Goal: Task Accomplishment & Management: Manage account settings

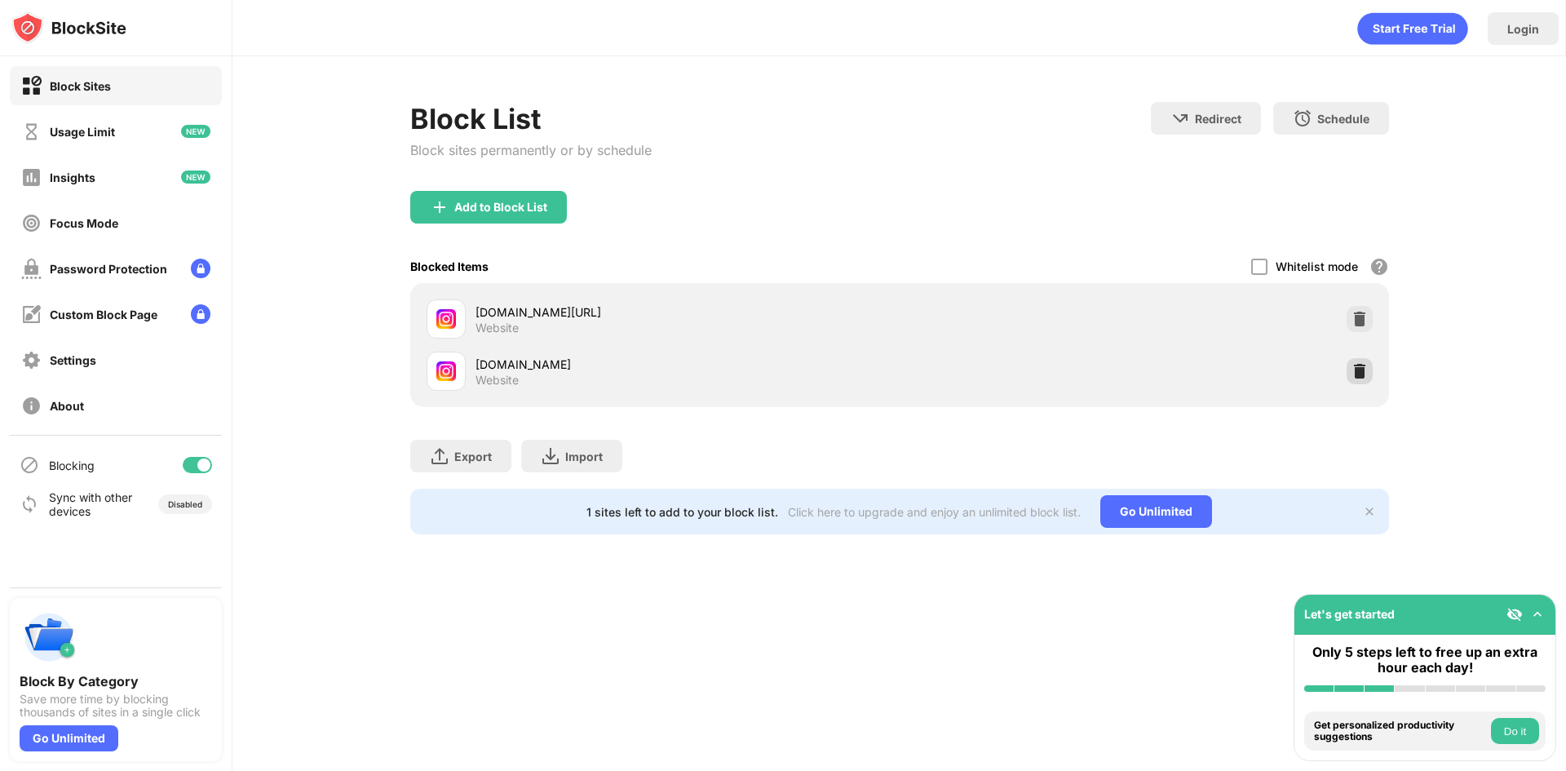
click at [1363, 381] on div at bounding box center [1360, 371] width 26 height 26
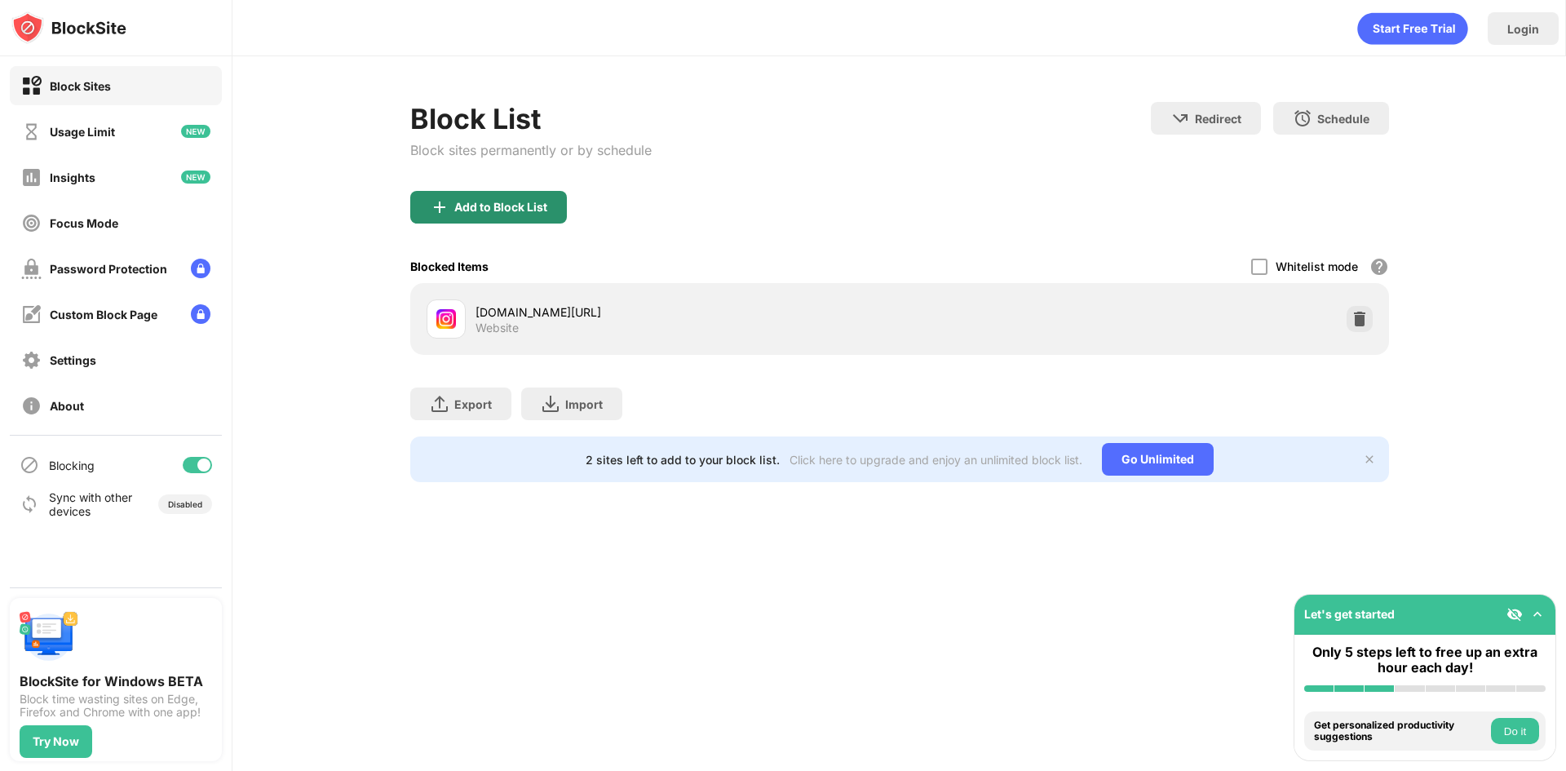
click at [517, 214] on div "Add to Block List" at bounding box center [488, 207] width 157 height 33
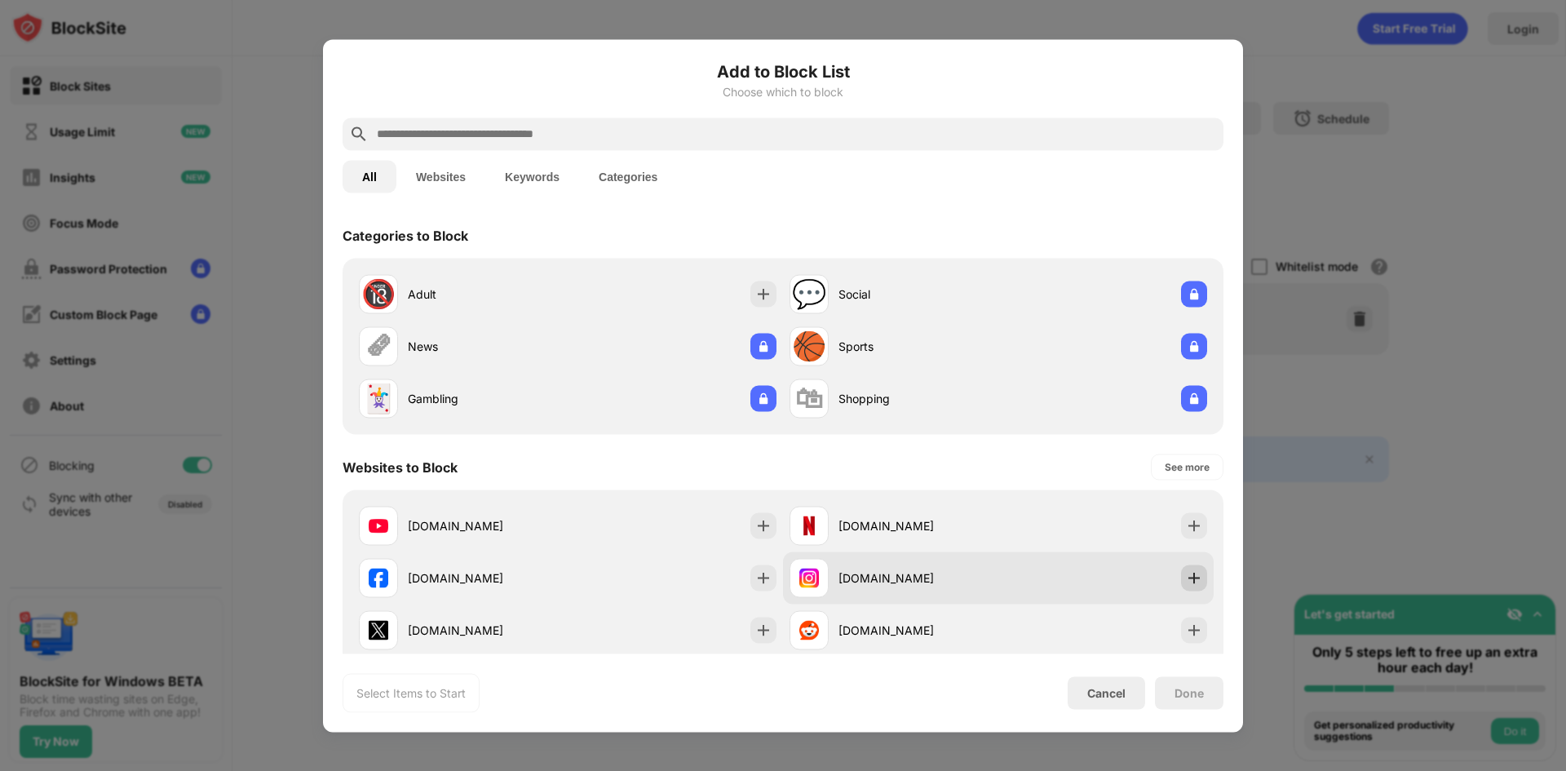
click at [1186, 576] on img at bounding box center [1194, 577] width 16 height 16
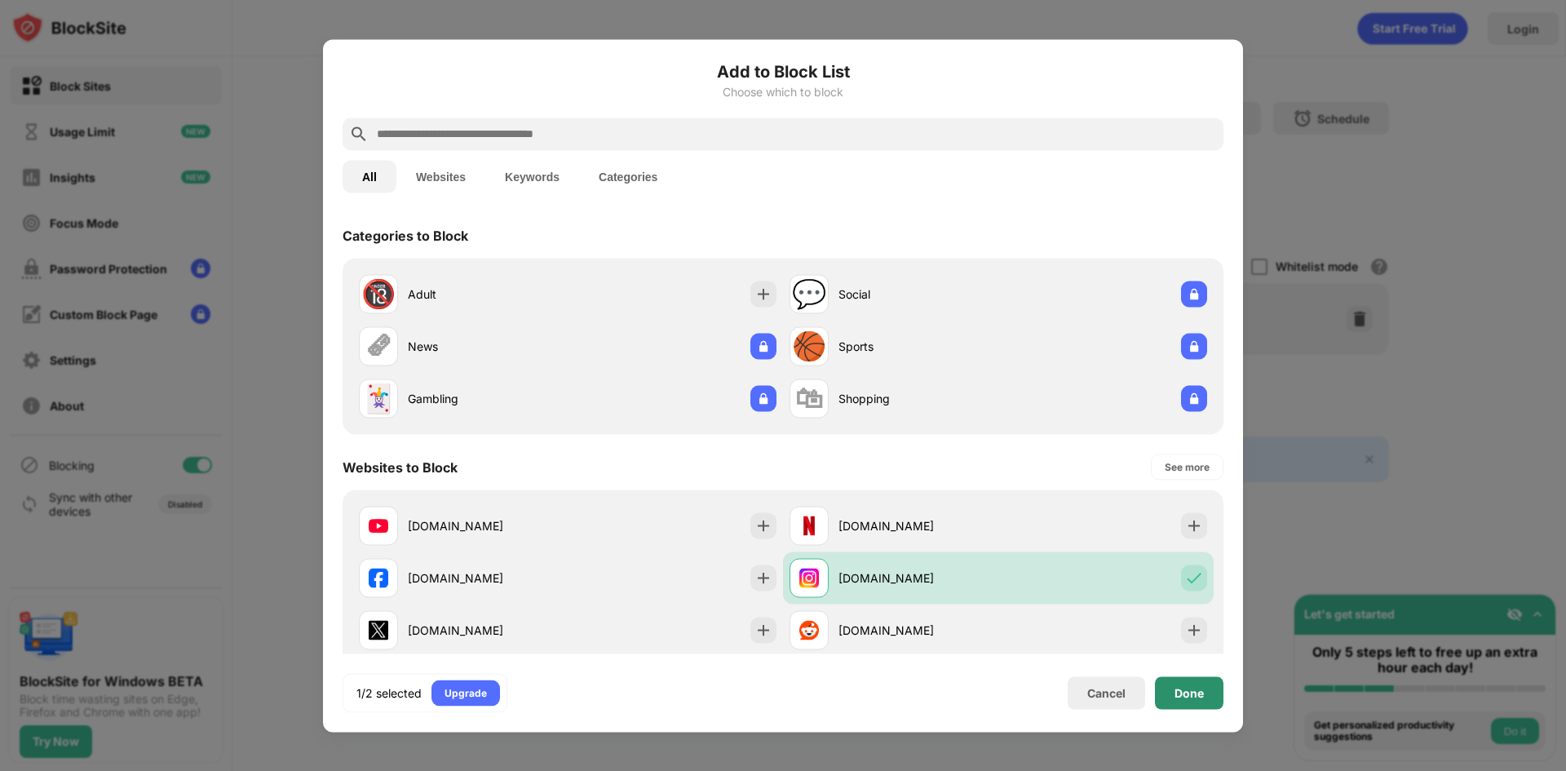
click at [1166, 697] on div "Done" at bounding box center [1189, 692] width 69 height 33
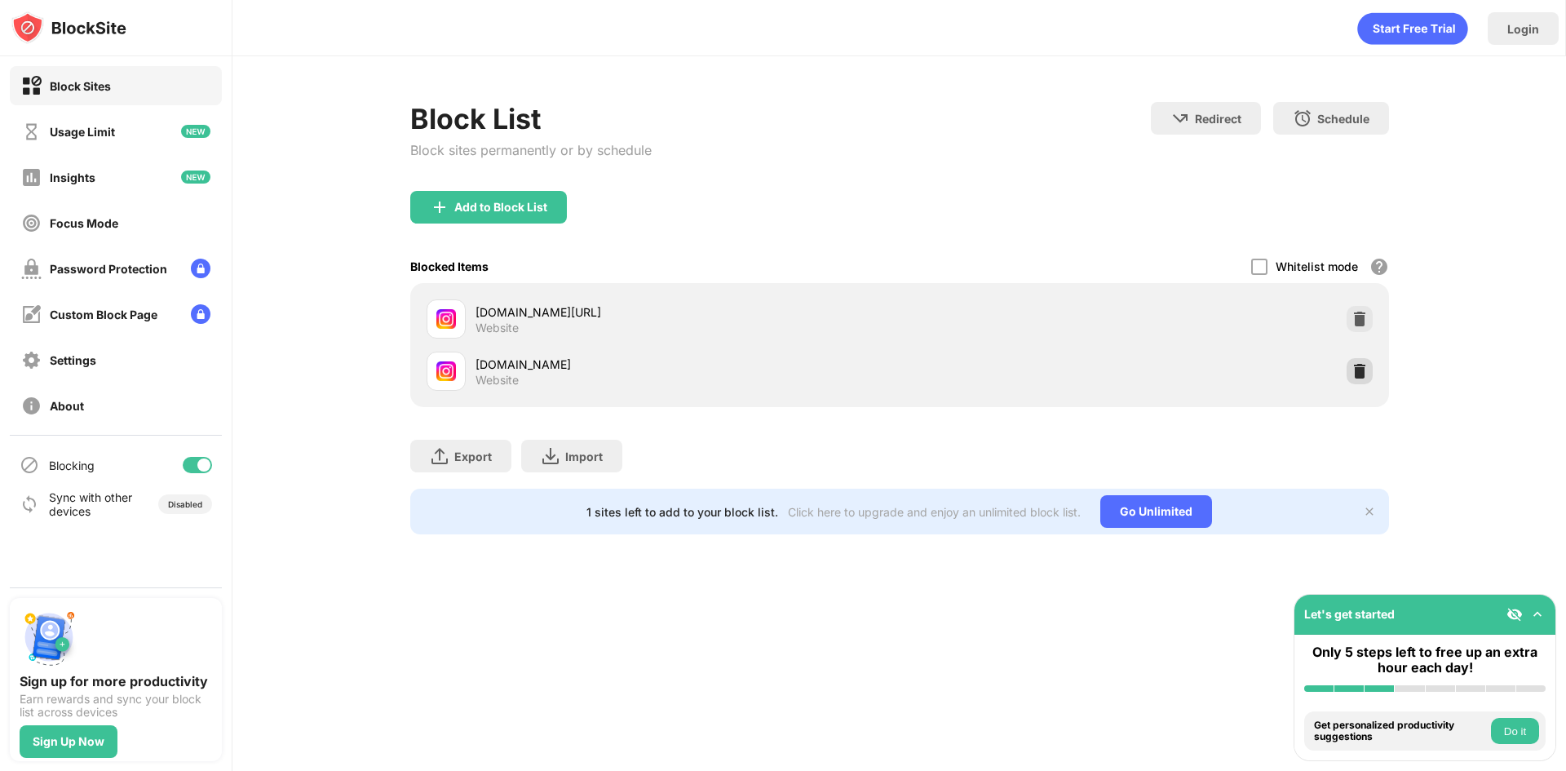
click at [1357, 374] on img at bounding box center [1359, 371] width 16 height 16
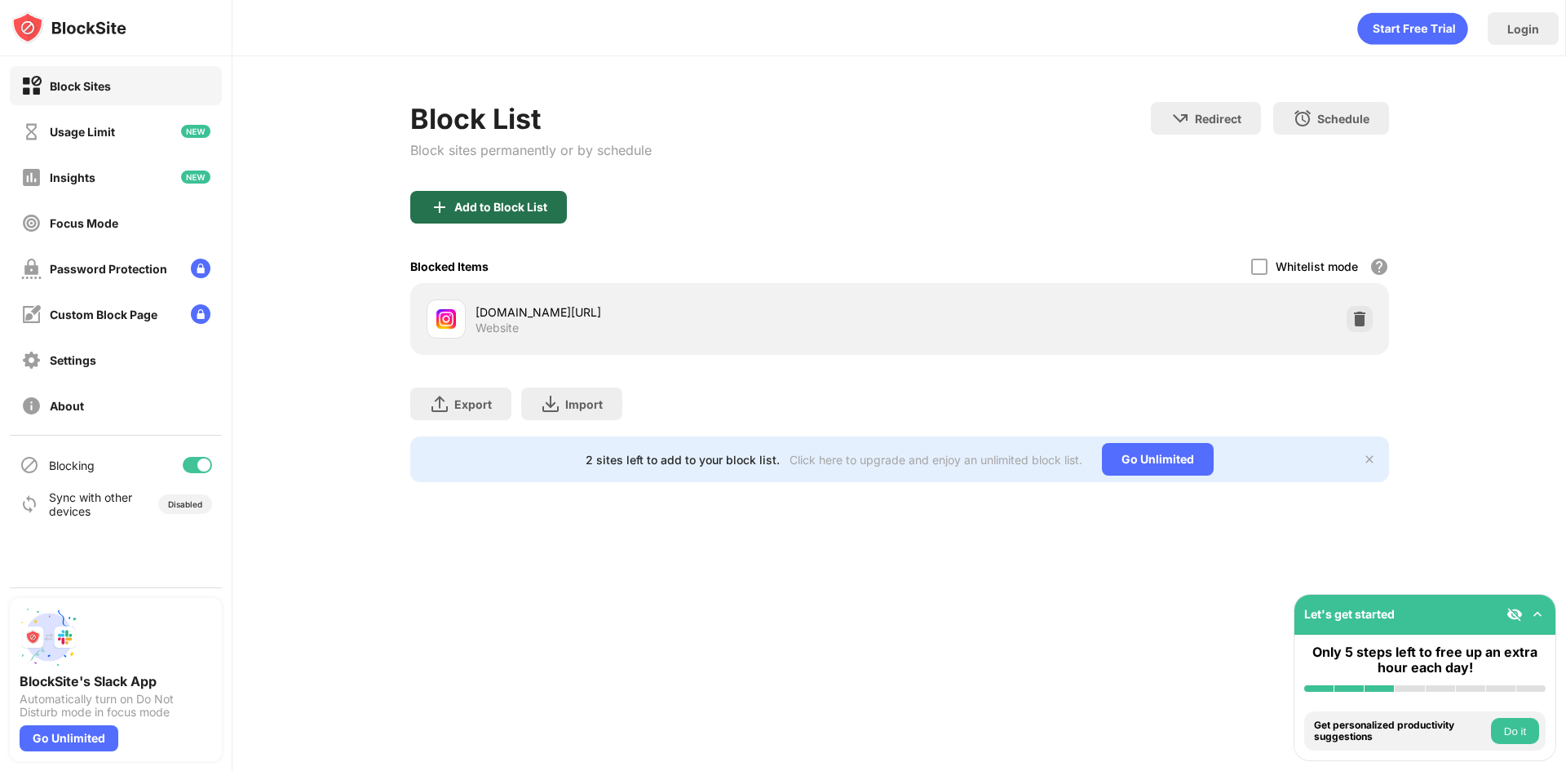
click at [490, 214] on div "Add to Block List" at bounding box center [488, 207] width 157 height 33
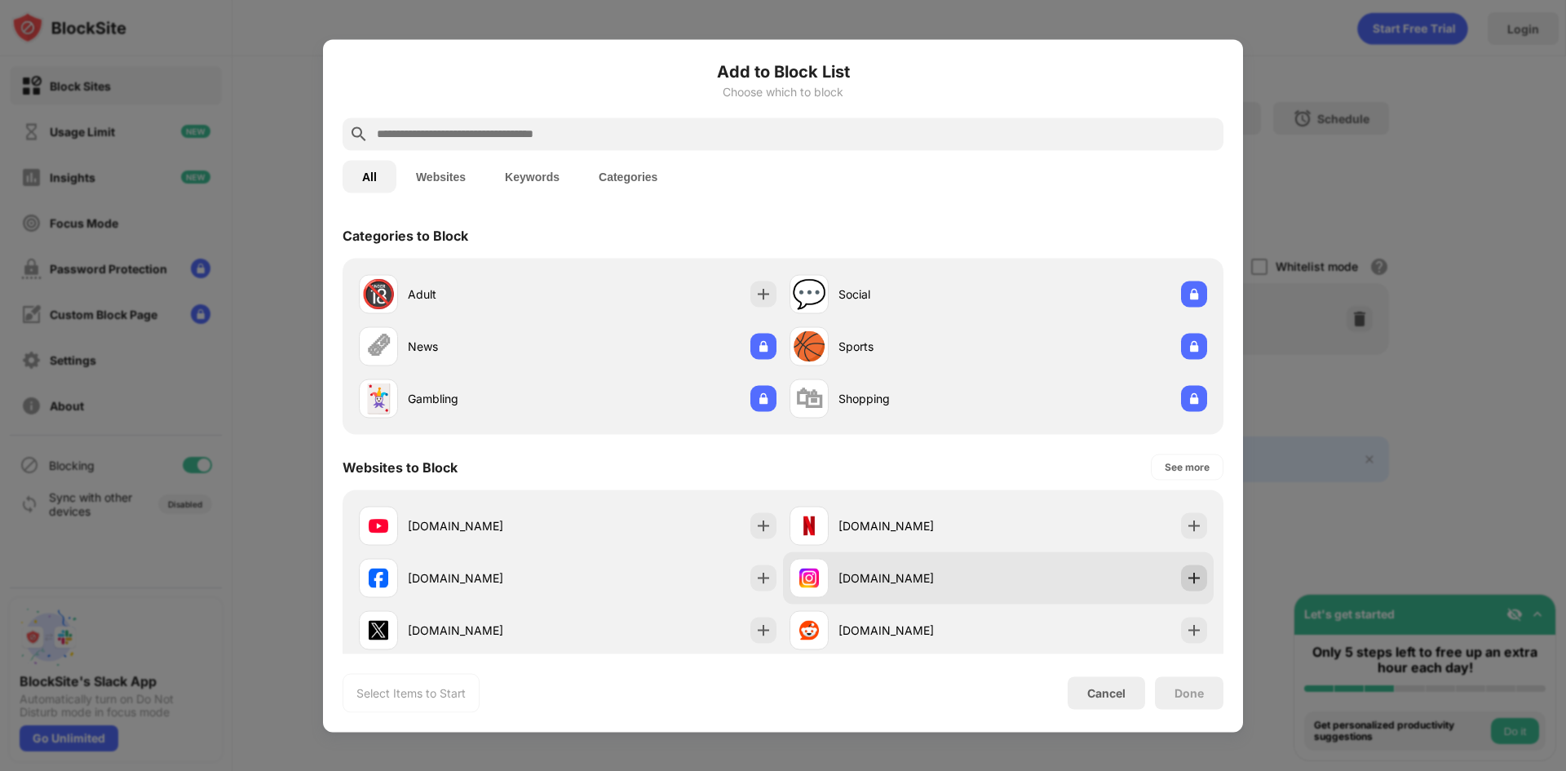
click at [1187, 582] on img at bounding box center [1194, 577] width 16 height 16
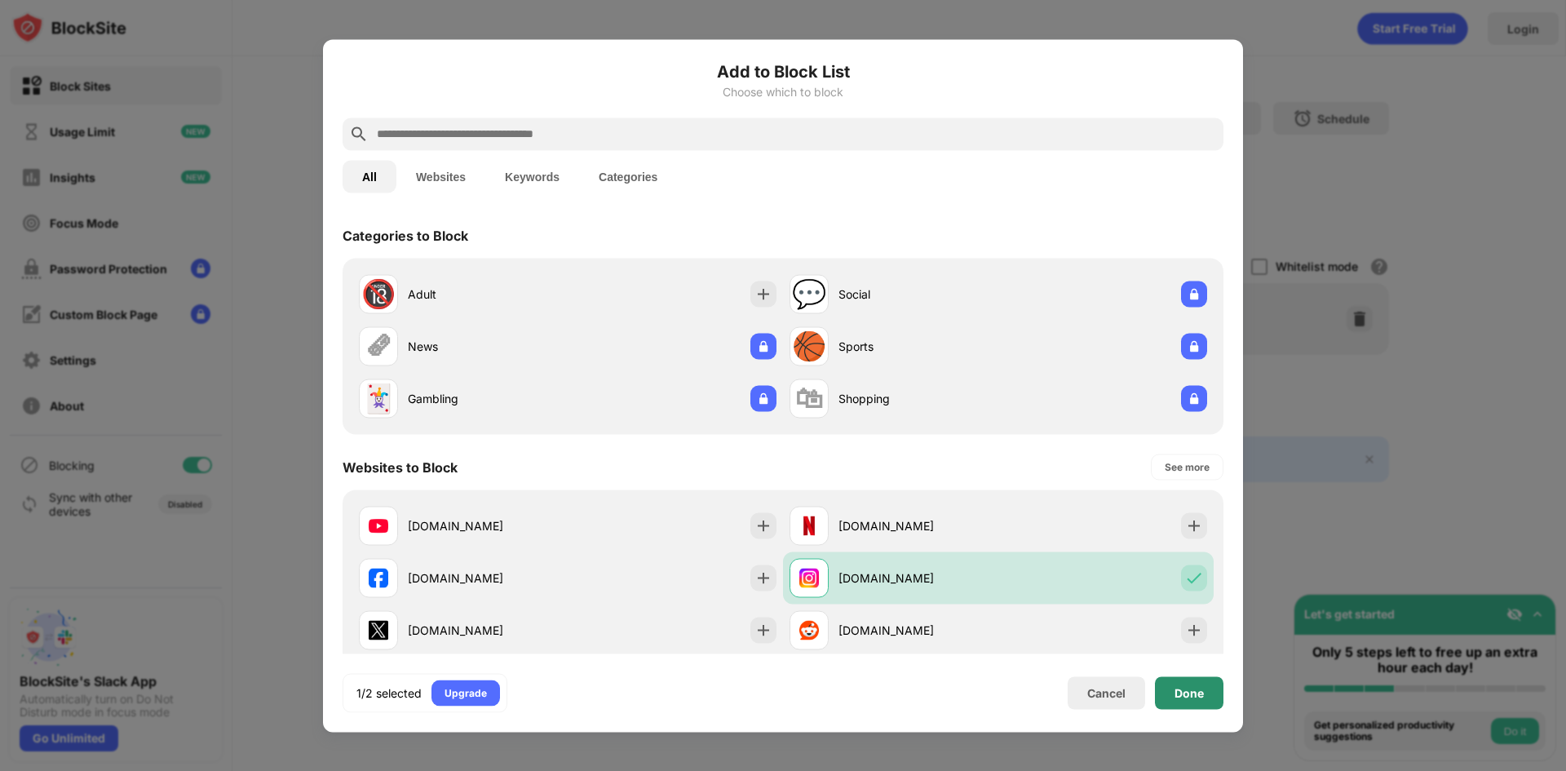
click at [1188, 698] on div "Done" at bounding box center [1188, 692] width 29 height 13
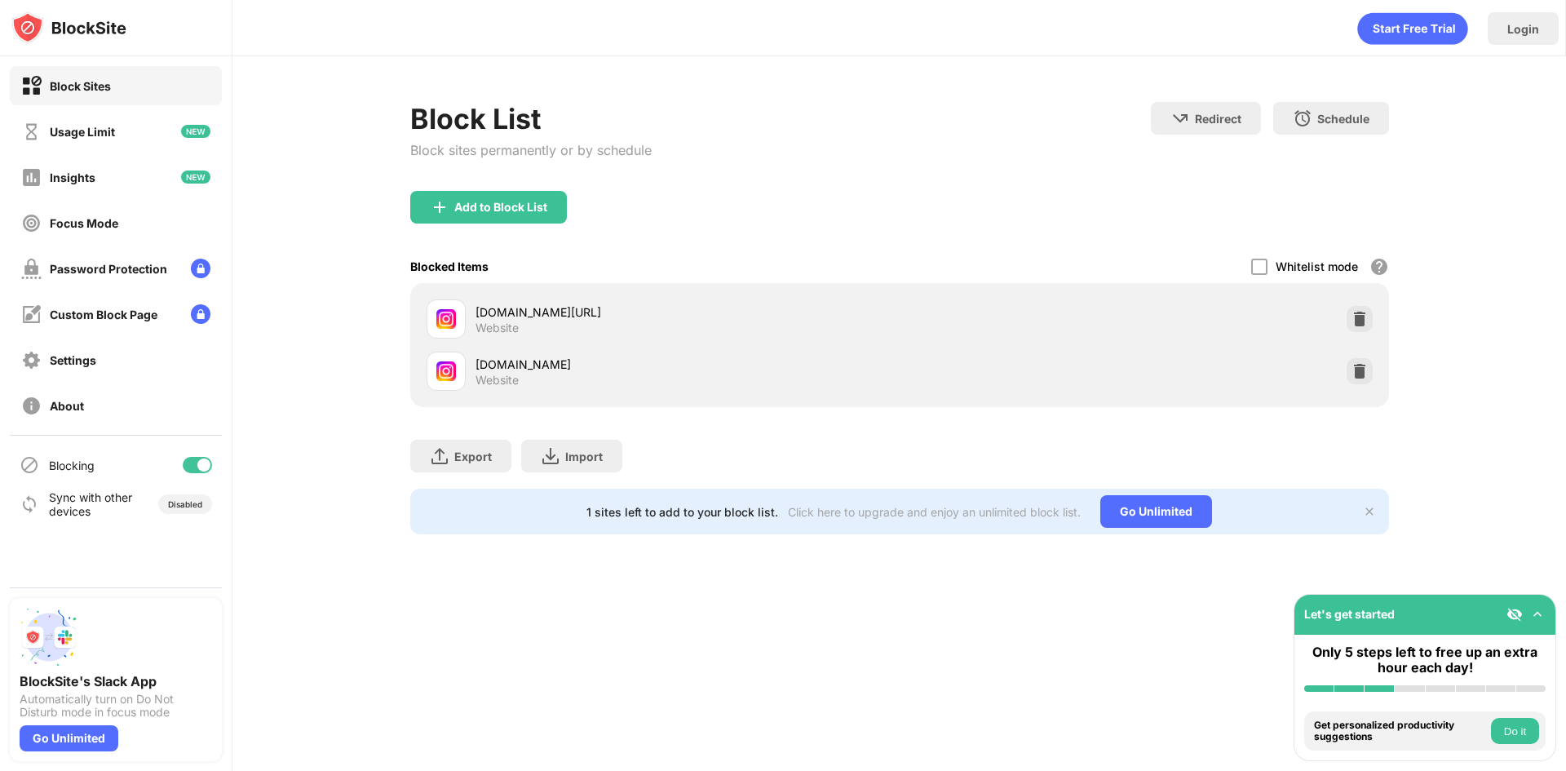
click at [244, 348] on div "Block List Block sites permanently or by schedule Redirect Choose a site to be …" at bounding box center [899, 318] width 1334 height 524
click at [1360, 378] on img at bounding box center [1359, 371] width 16 height 16
